Goal: Transaction & Acquisition: Book appointment/travel/reservation

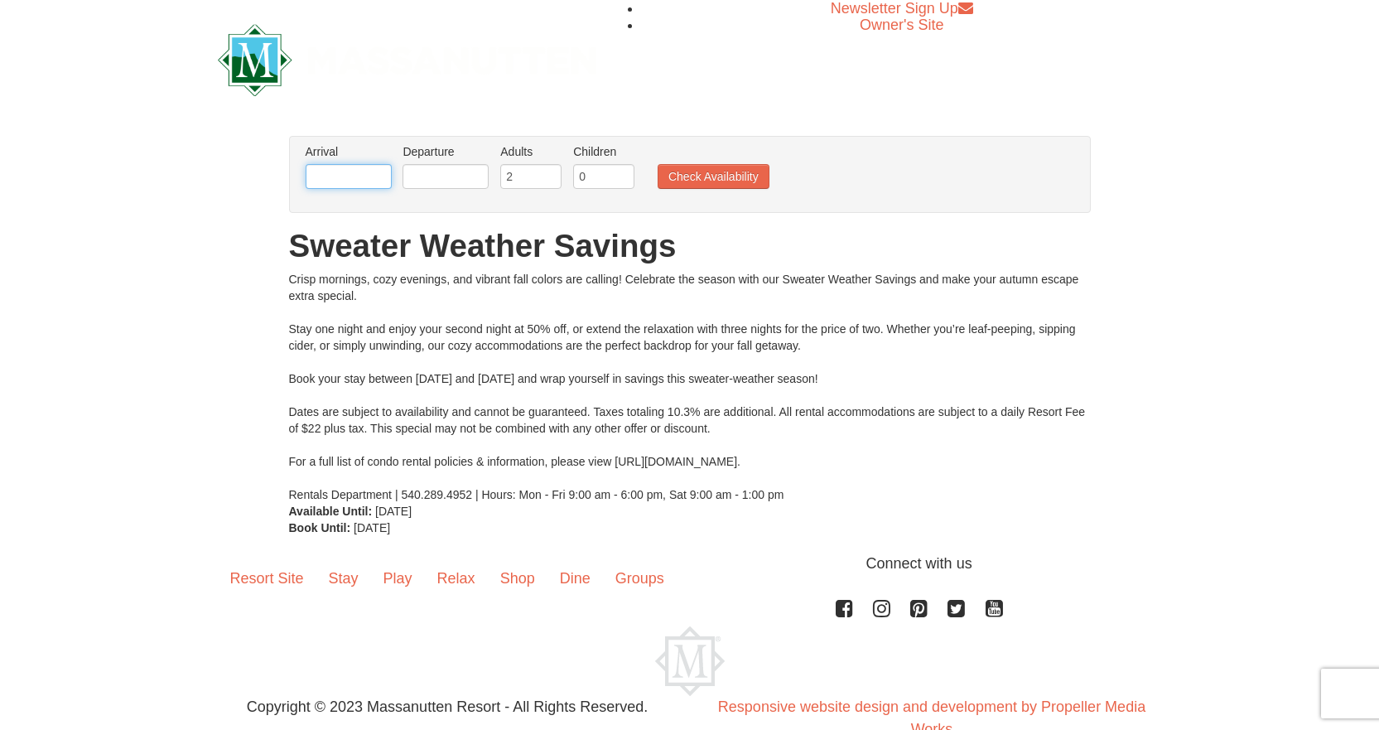
click at [345, 178] on input "text" at bounding box center [349, 176] width 86 height 25
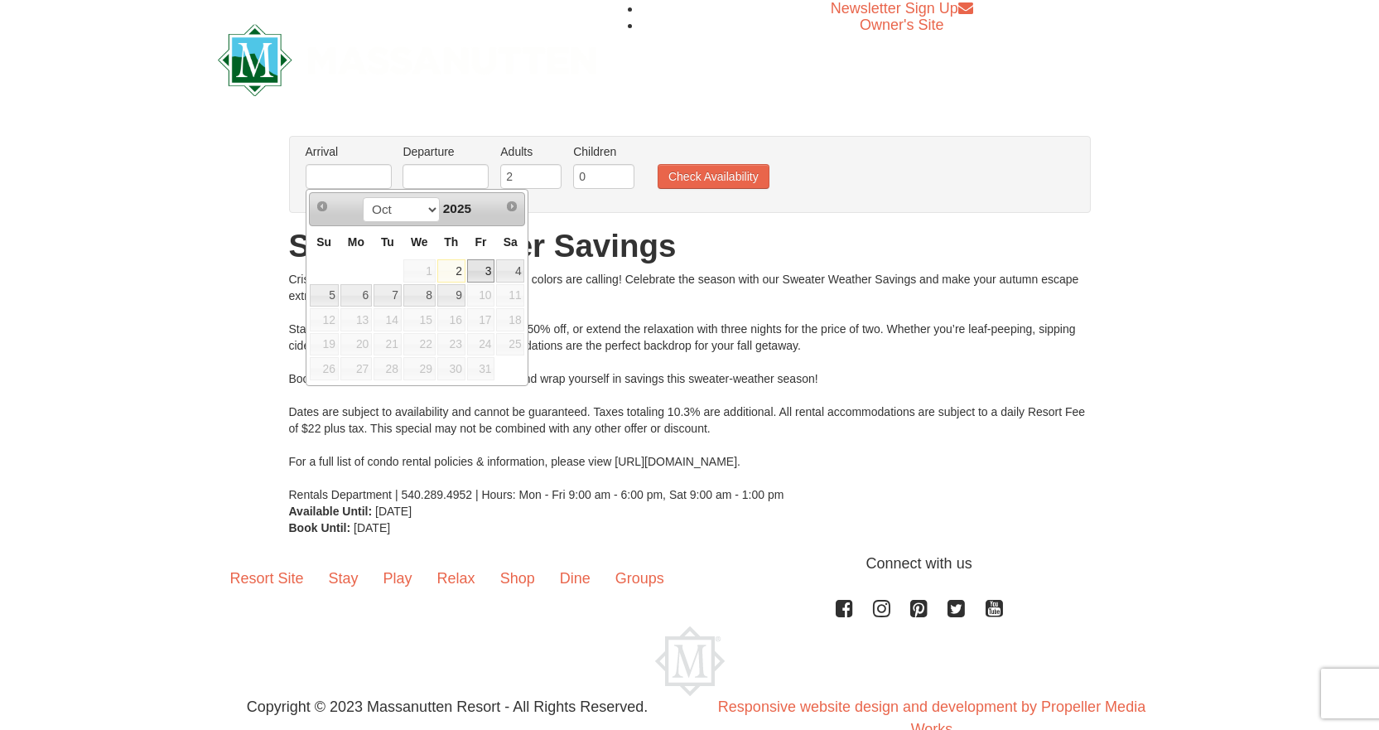
click at [484, 272] on link "3" at bounding box center [481, 270] width 28 height 23
type input "[DATE]"
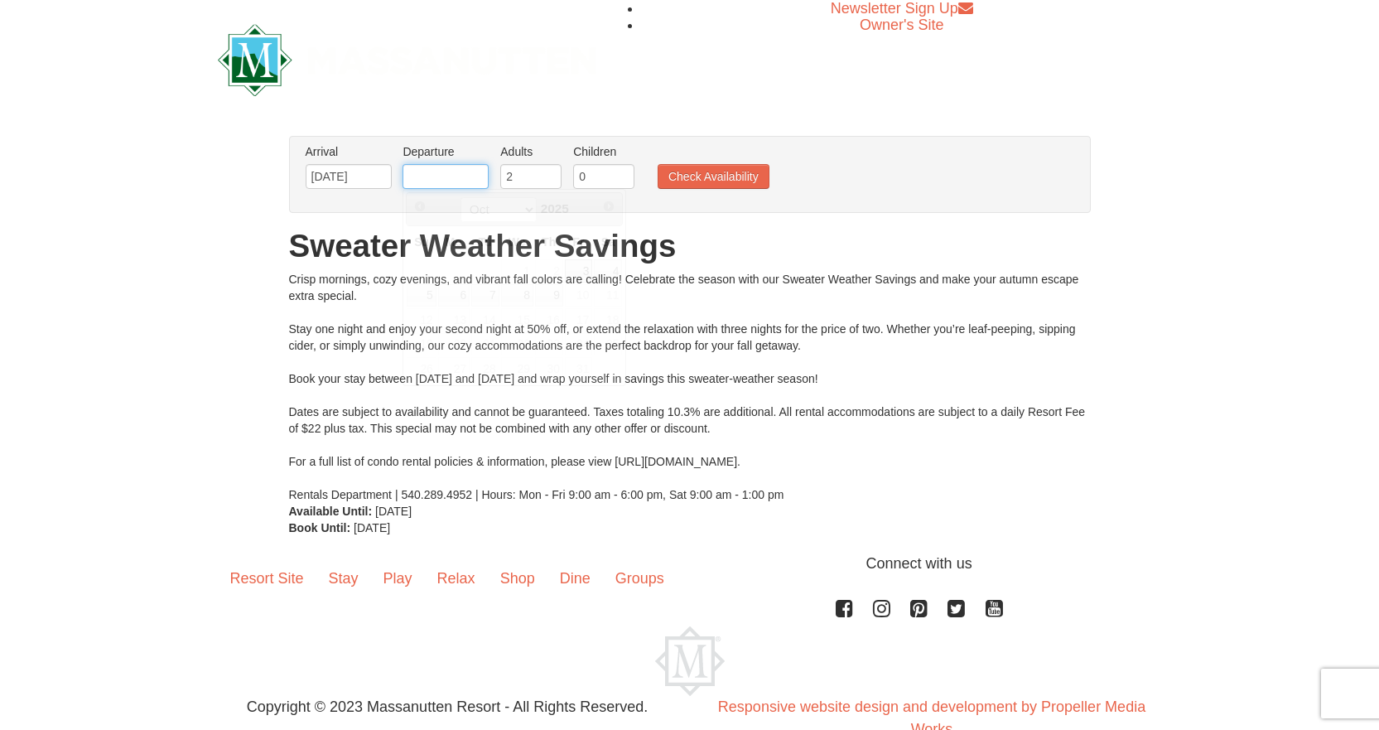
click at [483, 178] on input "text" at bounding box center [446, 176] width 86 height 25
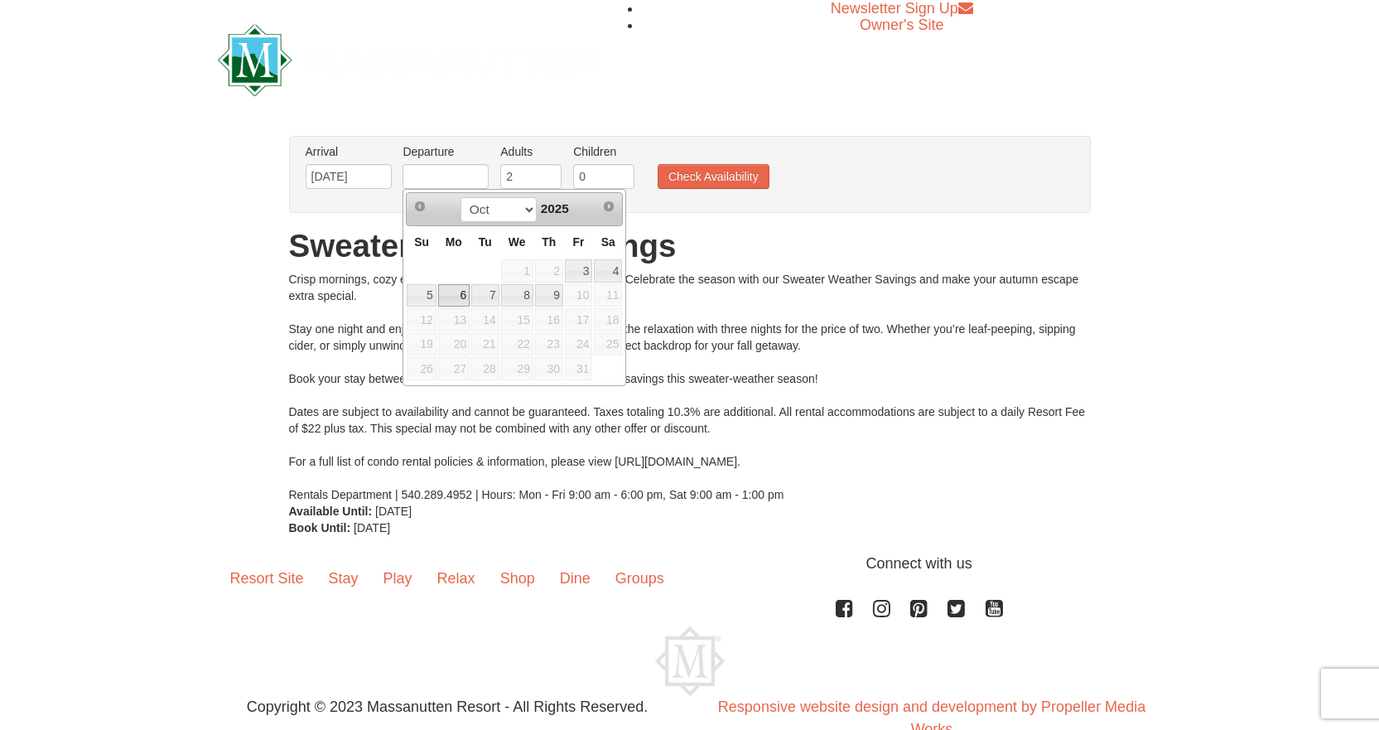
click at [463, 295] on link "6" at bounding box center [453, 295] width 31 height 23
type input "[DATE]"
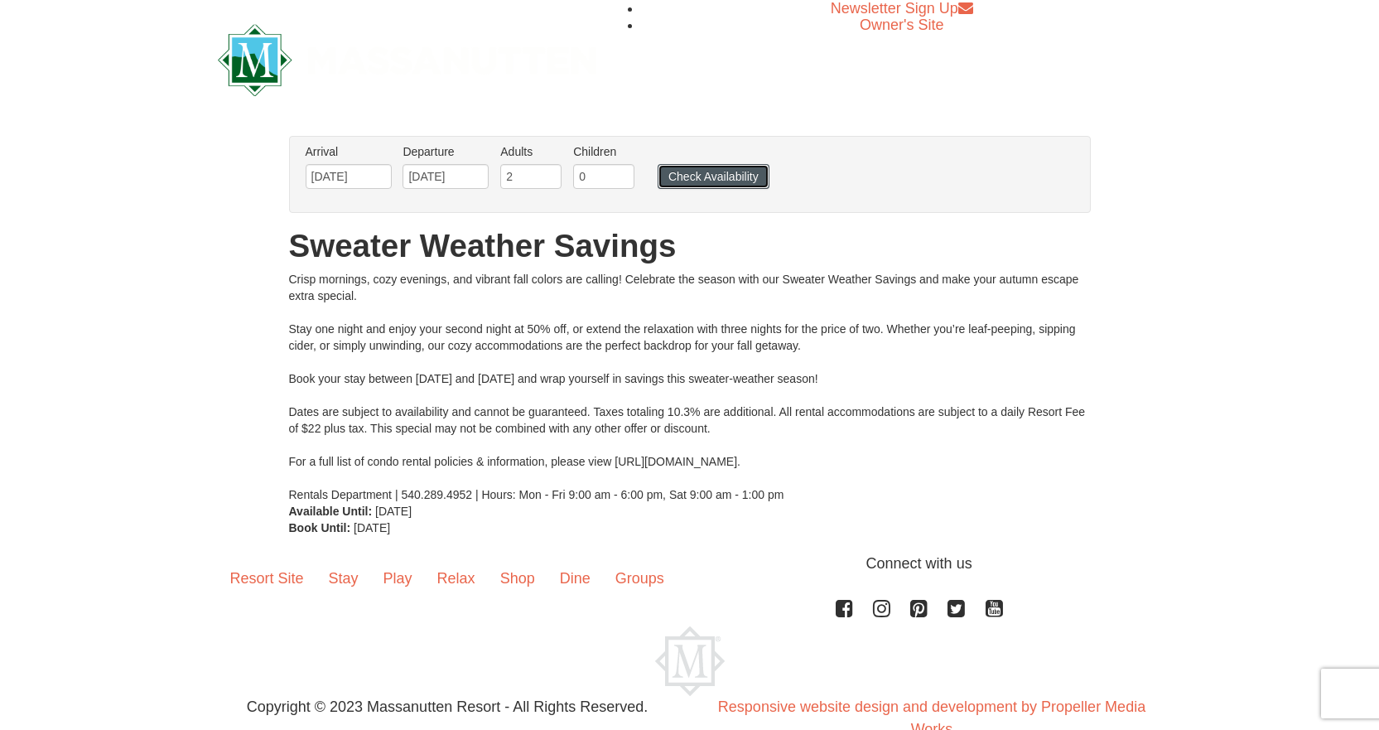
click at [707, 179] on button "Check Availability" at bounding box center [714, 176] width 112 height 25
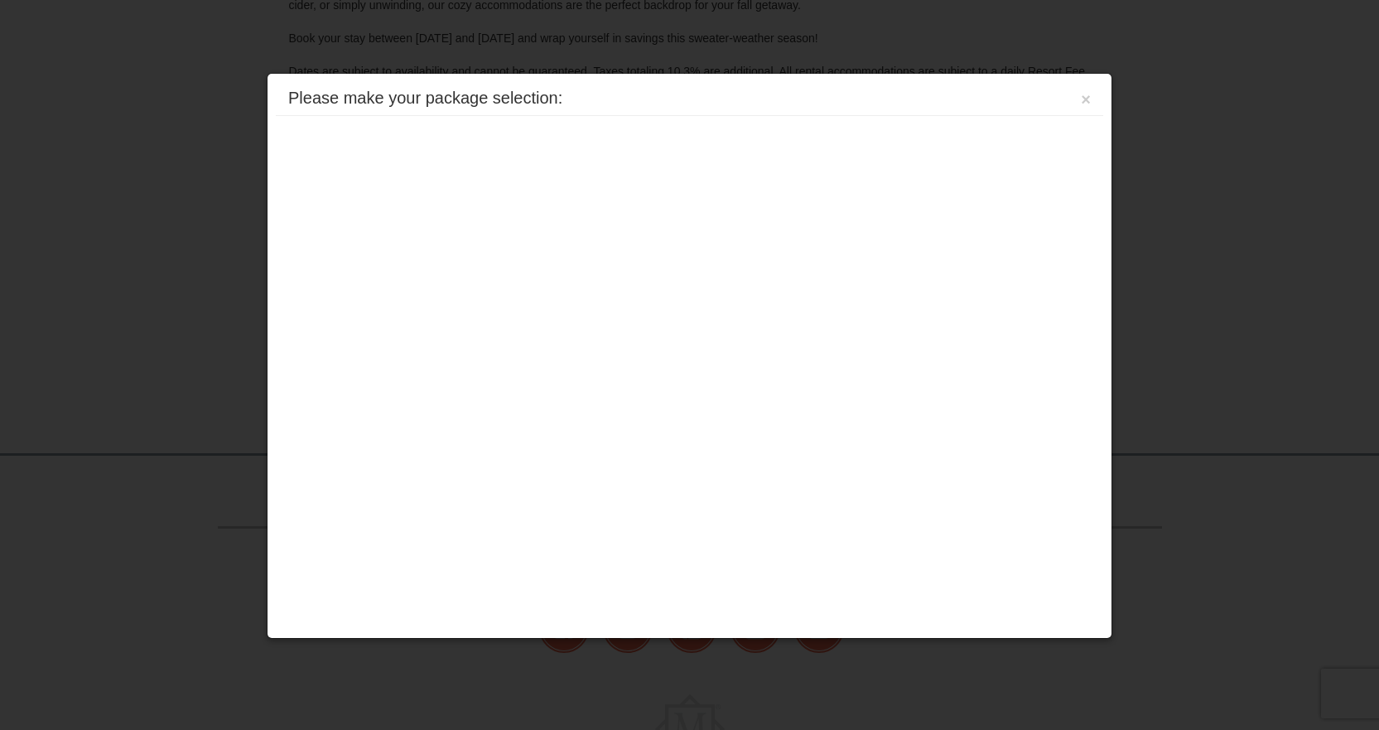
scroll to position [421, 0]
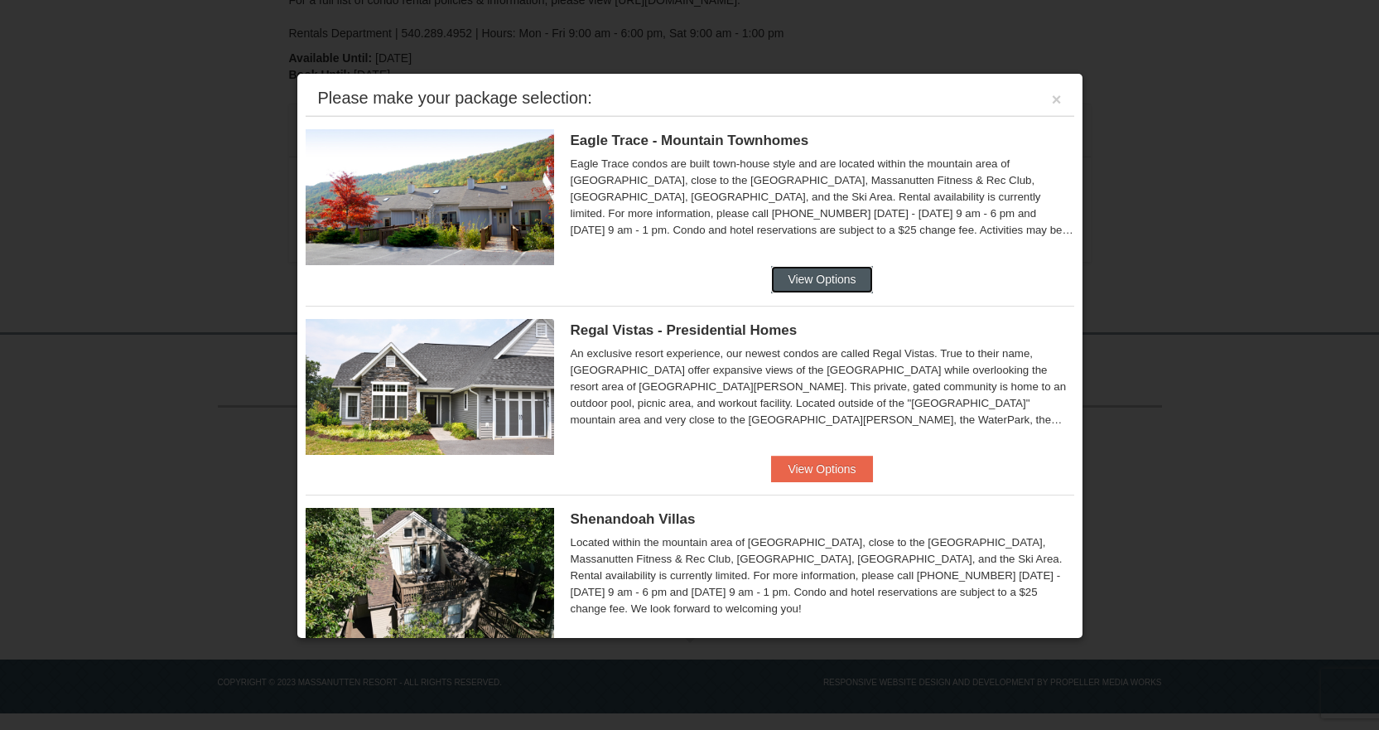
click at [836, 276] on button "View Options" at bounding box center [821, 279] width 101 height 27
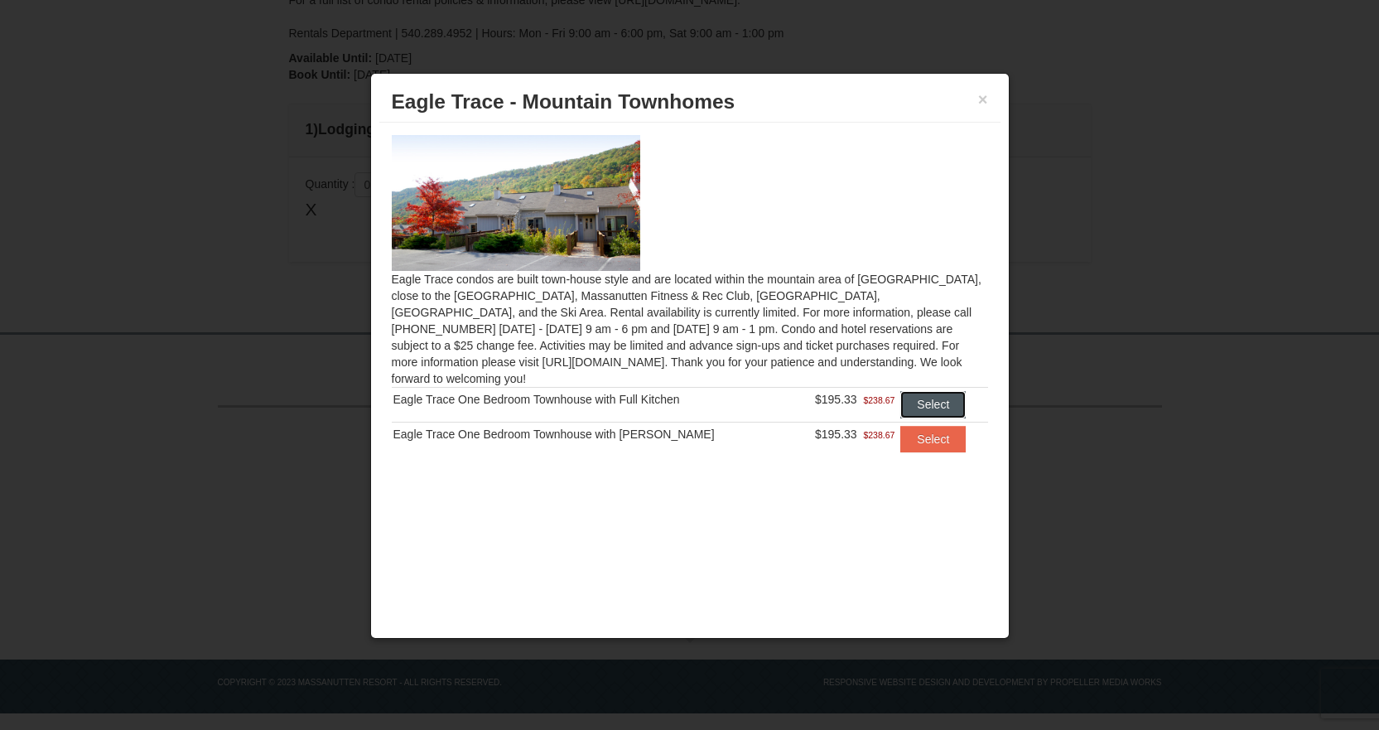
click at [910, 391] on button "Select" at bounding box center [932, 404] width 65 height 27
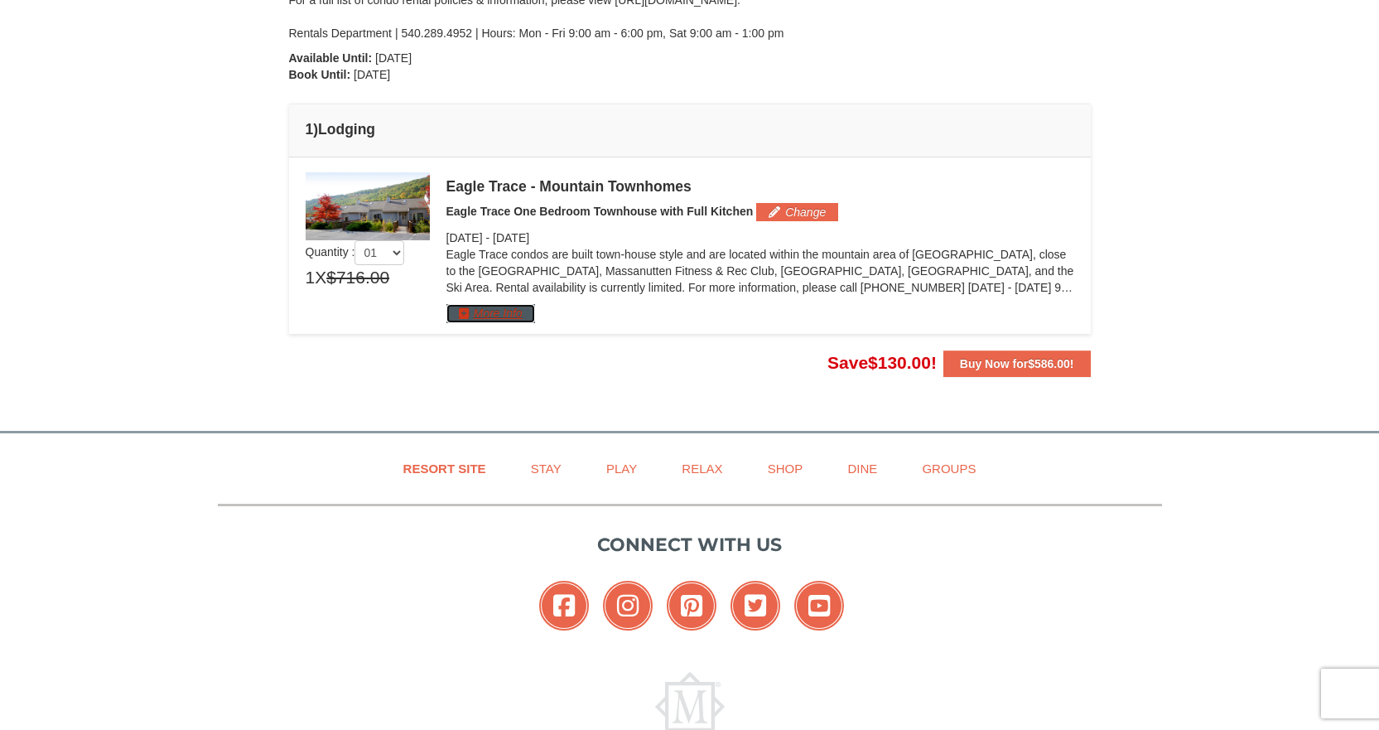
click at [522, 316] on button "More Info" at bounding box center [490, 313] width 89 height 18
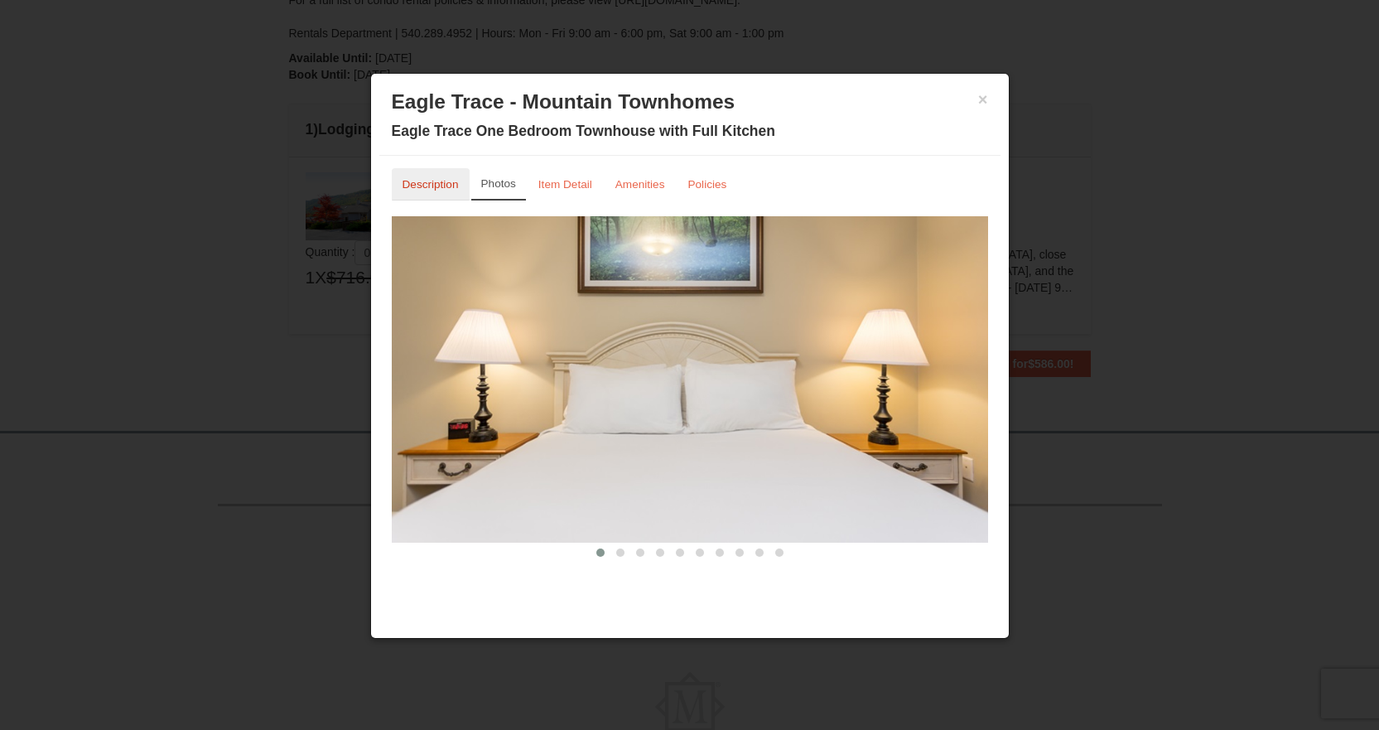
click at [423, 181] on small "Description" at bounding box center [431, 184] width 56 height 12
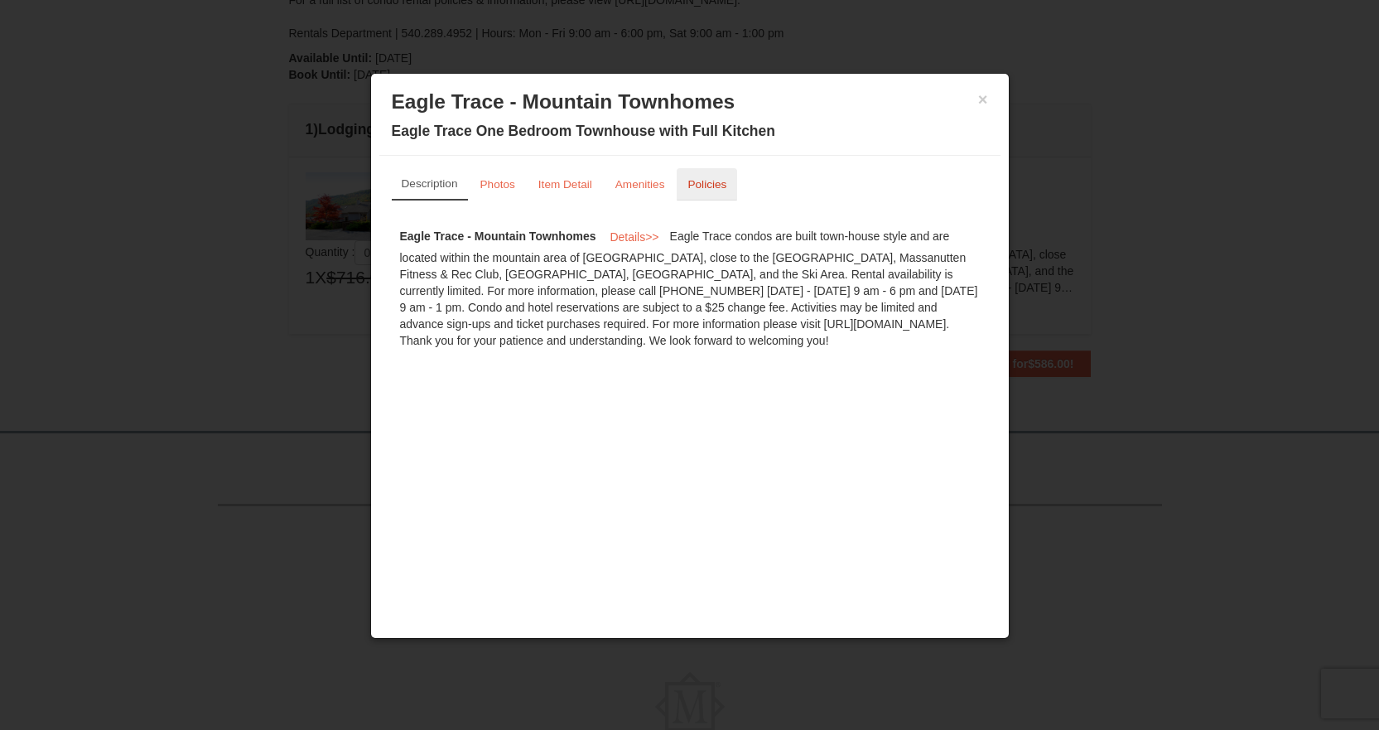
click at [700, 181] on small "Policies" at bounding box center [707, 184] width 39 height 12
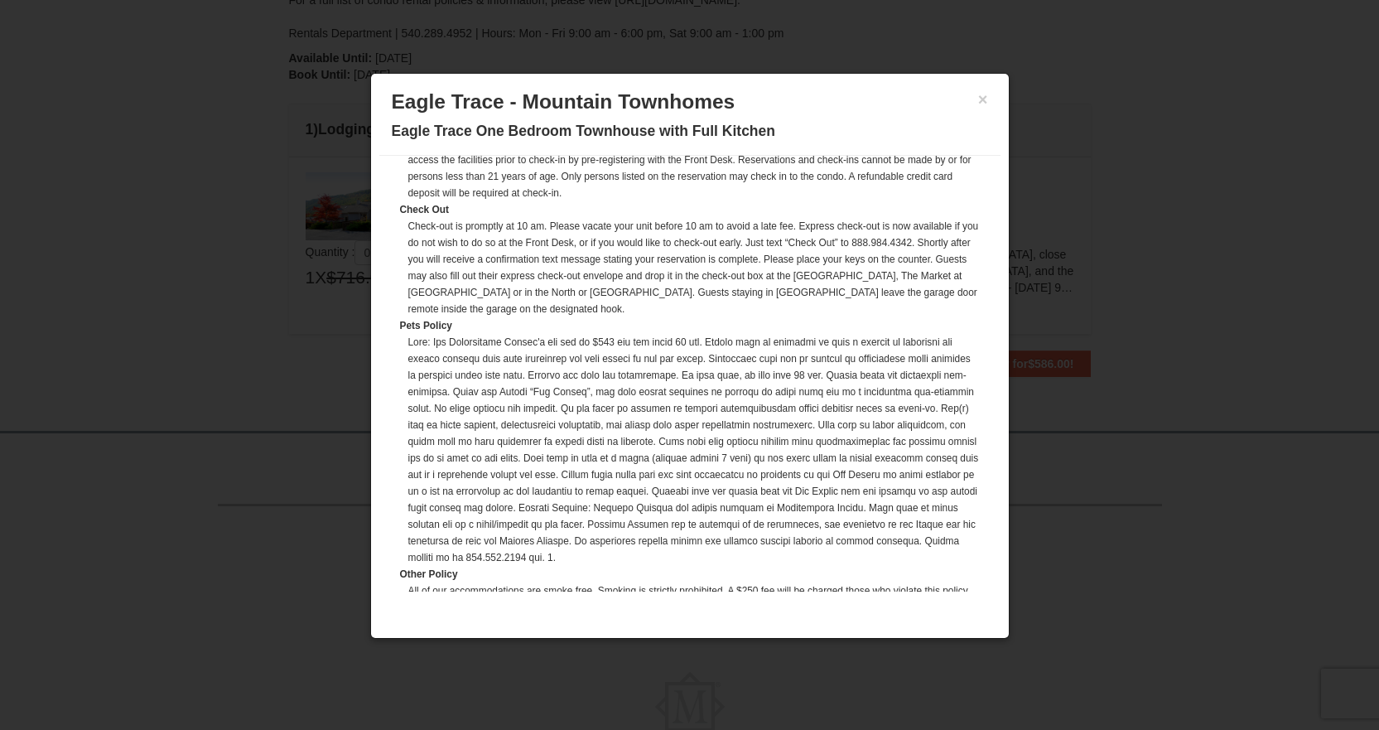
scroll to position [409, 0]
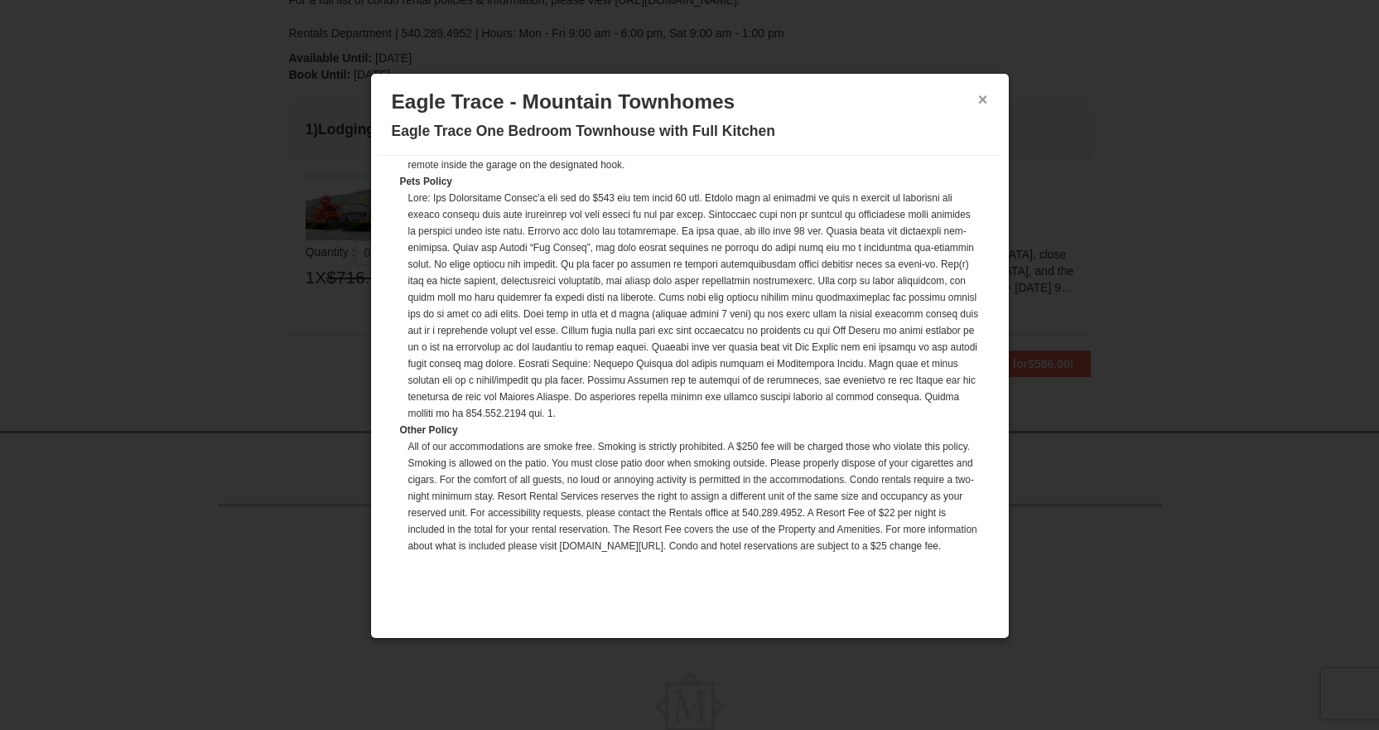
click at [987, 97] on button "×" at bounding box center [983, 99] width 10 height 17
